Goal: Obtain resource: Download file/media

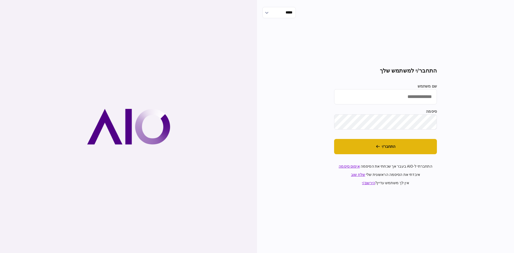
type input "**********"
click at [361, 149] on button "התחבר/י" at bounding box center [385, 146] width 103 height 15
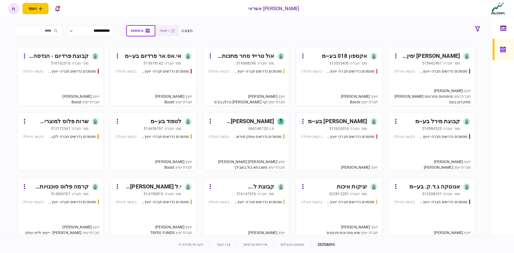
click at [272, 53] on div "אול טרייד סחר מתכות בע~מ" at bounding box center [245, 56] width 60 height 9
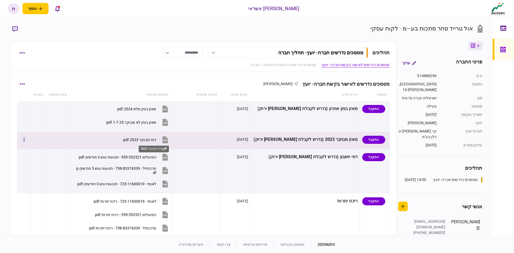
click at [155, 140] on div "דוח מבוקר 2023.pdf" at bounding box center [139, 140] width 33 height 4
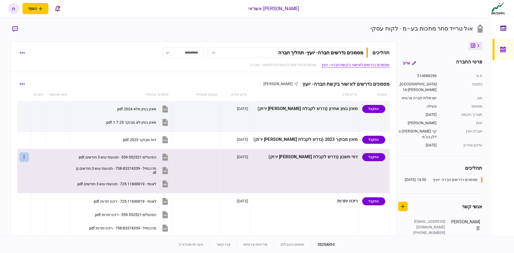
click at [29, 156] on button "button" at bounding box center [24, 157] width 10 height 10
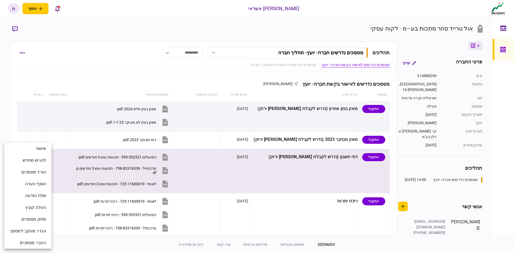
click at [142, 157] on div at bounding box center [257, 126] width 514 height 253
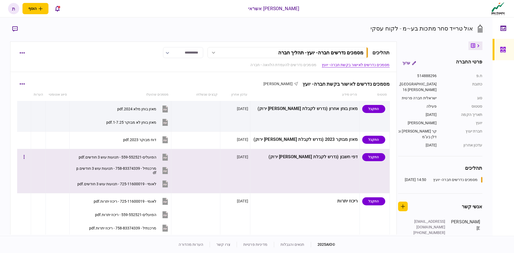
click at [169, 156] on button "הפועלים-559-552521 - תנועות עוש 3 חודשים.pdf" at bounding box center [124, 157] width 91 height 12
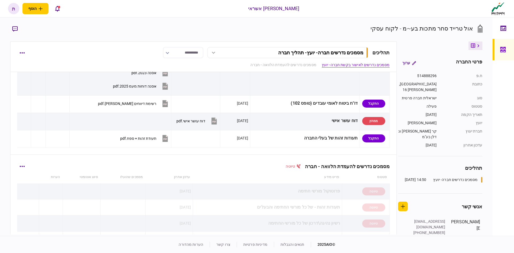
scroll to position [214, 0]
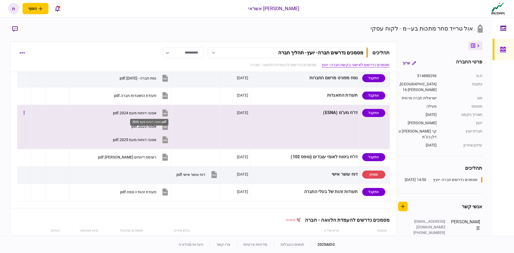
click at [155, 112] on div "אסנה דוחות מעמ 2024.pdf" at bounding box center [134, 113] width 43 height 4
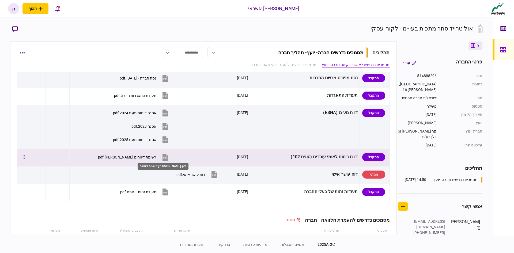
click at [156, 157] on div "רשימת דיווחים [PERSON_NAME].pdf" at bounding box center [127, 157] width 58 height 4
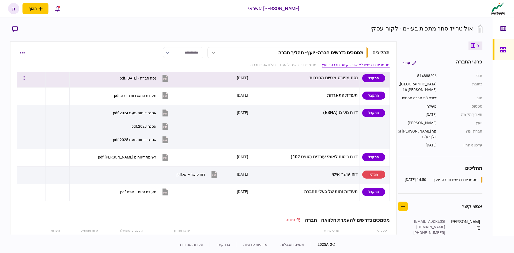
scroll to position [161, 0]
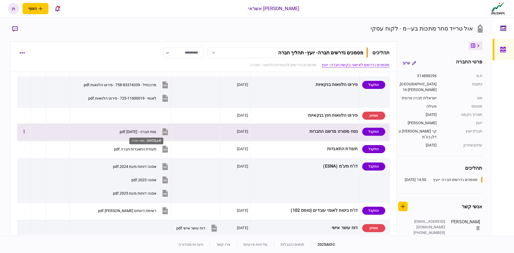
click at [156, 132] on div "נסח חברה - [DATE].pdf" at bounding box center [138, 132] width 37 height 4
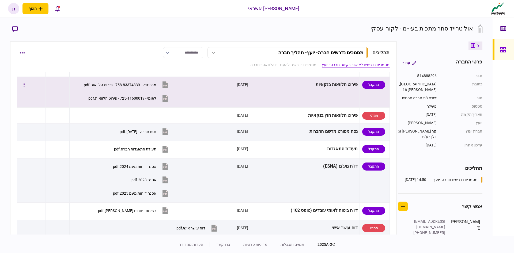
scroll to position [134, 0]
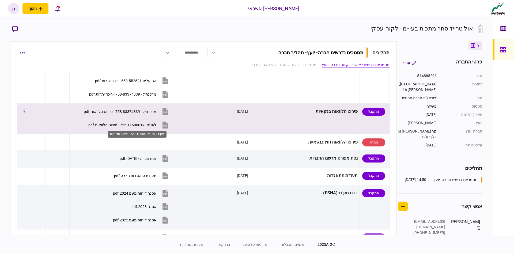
click at [156, 126] on div "לאומי - 725-11600019 - פירוט הלוואות.pdf" at bounding box center [122, 125] width 68 height 4
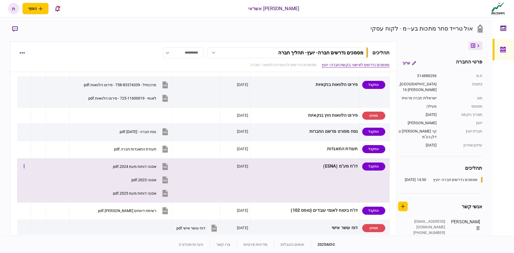
scroll to position [188, 0]
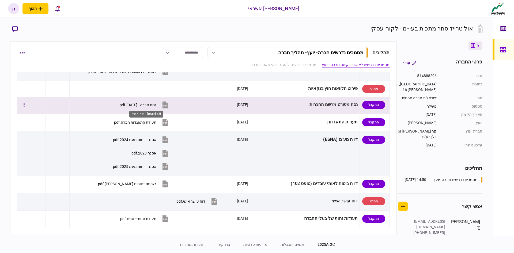
click at [156, 104] on div "נסח חברה - [DATE].pdf" at bounding box center [138, 105] width 37 height 4
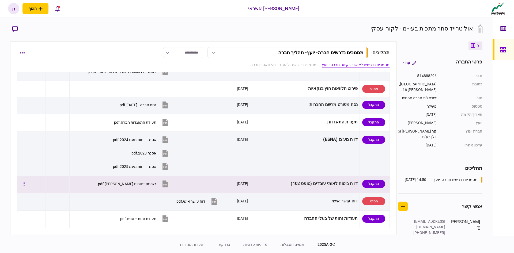
scroll to position [241, 0]
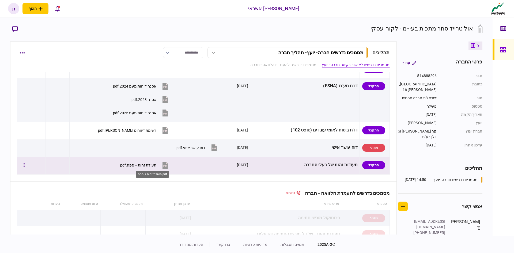
click at [156, 165] on div "תעודת זהות + ספח.pdf" at bounding box center [138, 165] width 36 height 4
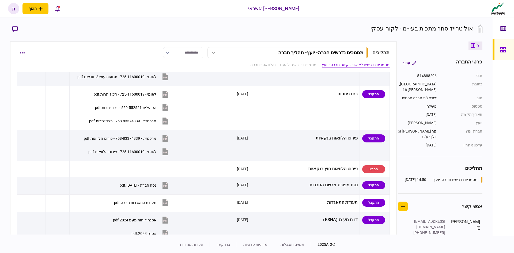
scroll to position [214, 0]
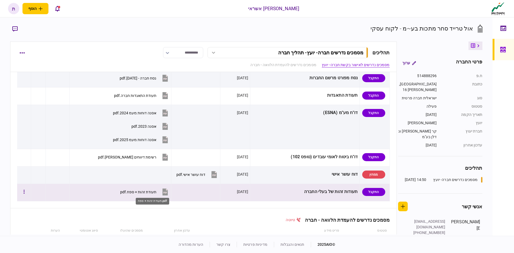
click at [156, 192] on div "תעודת זהות + ספח.pdf" at bounding box center [138, 192] width 36 height 4
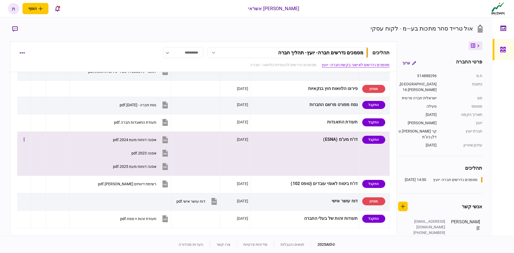
scroll to position [161, 0]
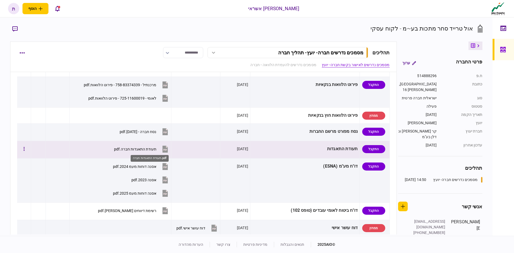
click at [156, 149] on div "תעודת התאגדות חברה.pdf" at bounding box center [135, 149] width 42 height 4
click at [167, 149] on icon at bounding box center [165, 150] width 3 height 2
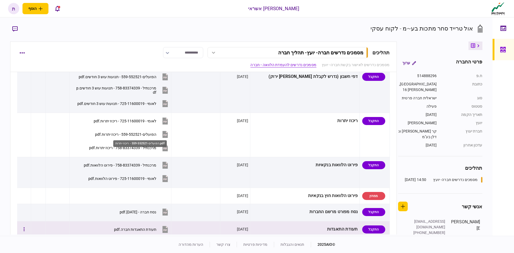
scroll to position [0, 0]
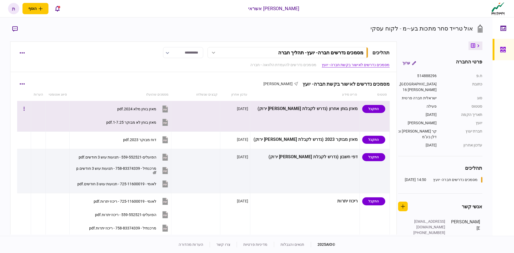
click at [168, 122] on icon at bounding box center [165, 122] width 5 height 7
click at [150, 120] on div "מאזן בוחן לא מבוקר 1-7.25.pdf" at bounding box center [131, 122] width 50 height 4
click at [169, 110] on icon at bounding box center [165, 109] width 8 height 8
click at [168, 111] on icon at bounding box center [165, 109] width 5 height 7
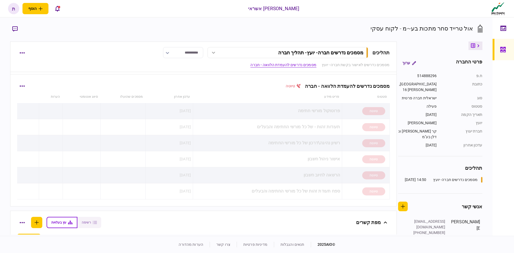
scroll to position [268, 0]
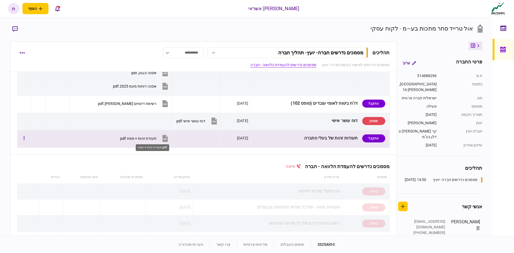
click at [152, 138] on div "תעודת זהות + ספח.pdf" at bounding box center [138, 138] width 36 height 4
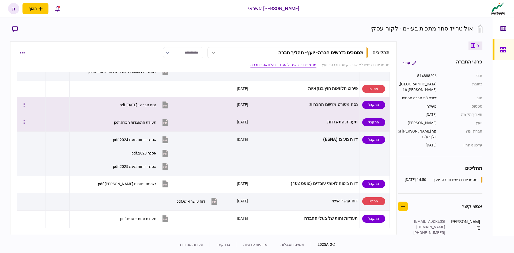
scroll to position [161, 0]
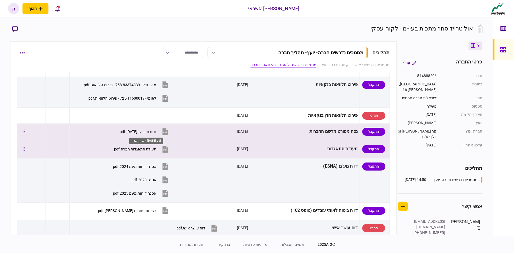
click at [156, 131] on div "נסח חברה - [DATE].pdf" at bounding box center [138, 132] width 37 height 4
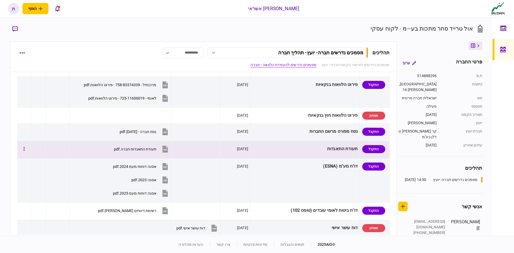
scroll to position [268, 0]
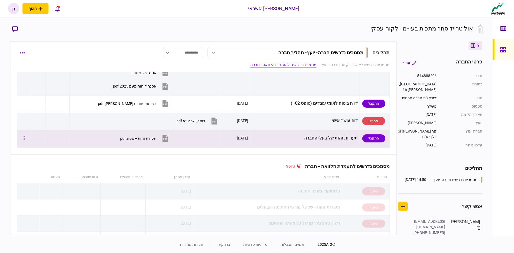
click at [156, 139] on div "תעודת זהות + ספח.pdf" at bounding box center [138, 138] width 36 height 4
click at [167, 138] on icon at bounding box center [165, 139] width 3 height 2
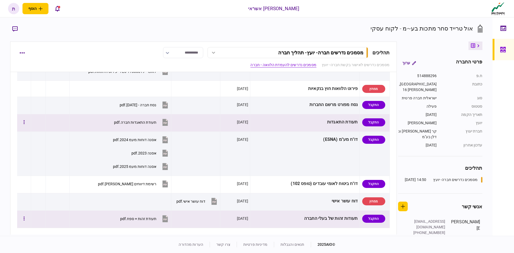
scroll to position [134, 0]
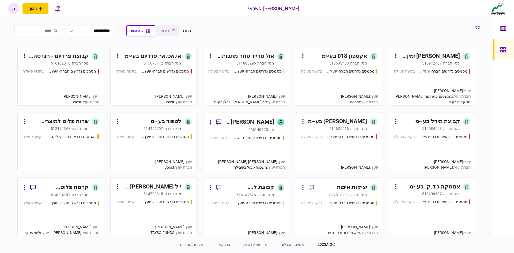
click at [54, 34] on input "search" at bounding box center [38, 30] width 48 height 11
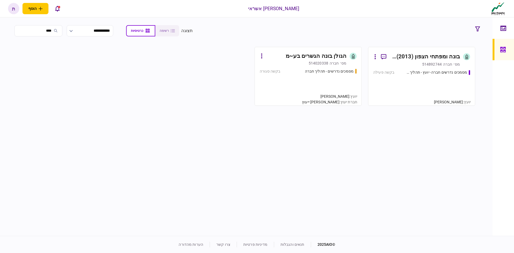
type input "****"
click at [417, 56] on div "בונה ומפתחי הצפון (2013) בע~מ" at bounding box center [425, 57] width 69 height 9
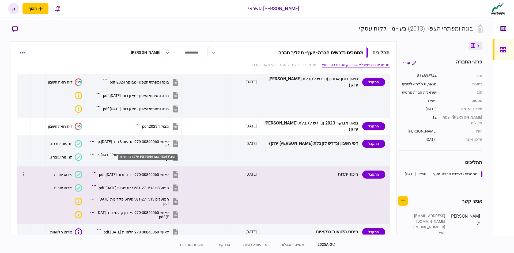
scroll to position [54, 0]
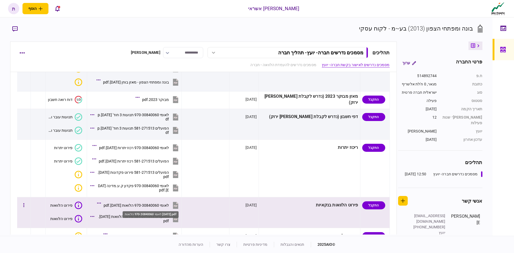
click at [169, 205] on div "לאומי 970-30840060 הלואות [DATE].pdf" at bounding box center [136, 205] width 65 height 4
